Goal: Information Seeking & Learning: Understand process/instructions

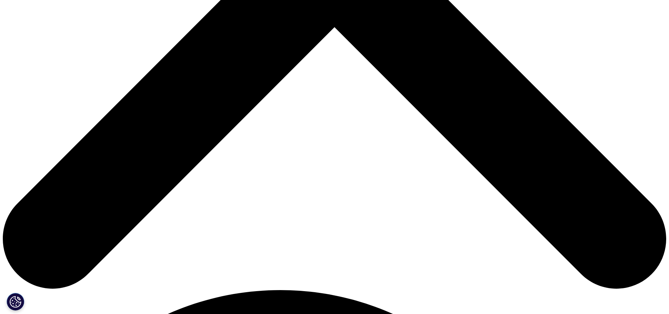
scroll to position [351, 0]
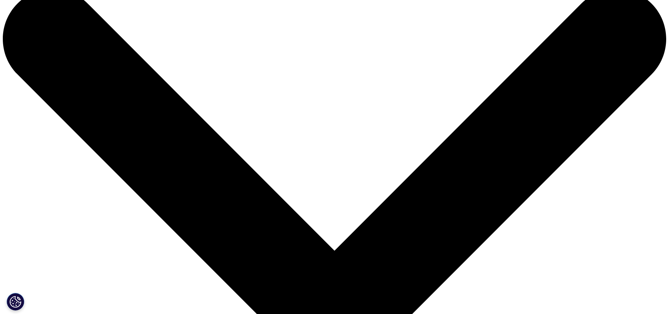
scroll to position [0, 0]
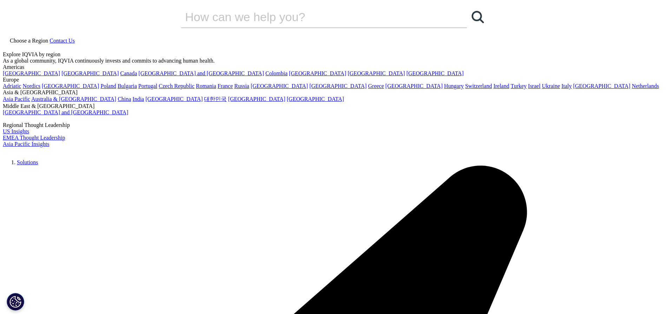
drag, startPoint x: 250, startPoint y: 162, endPoint x: 252, endPoint y: 157, distance: 5.1
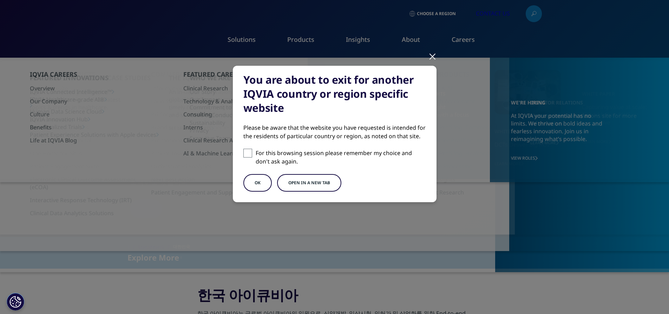
click at [251, 157] on input "For this browsing session please remember my choice and don't ask again." at bounding box center [248, 153] width 9 height 9
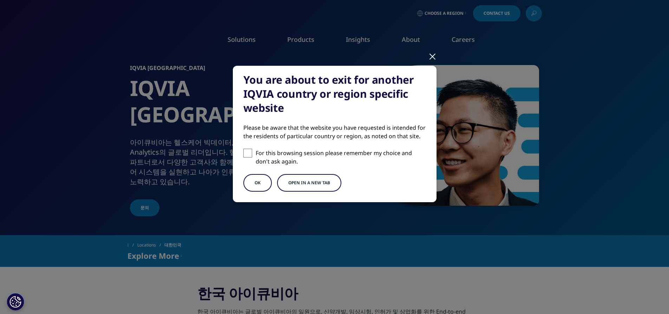
checkbox input "true"
click at [260, 179] on button "OK" at bounding box center [258, 183] width 28 height 18
